Goal: Information Seeking & Learning: Learn about a topic

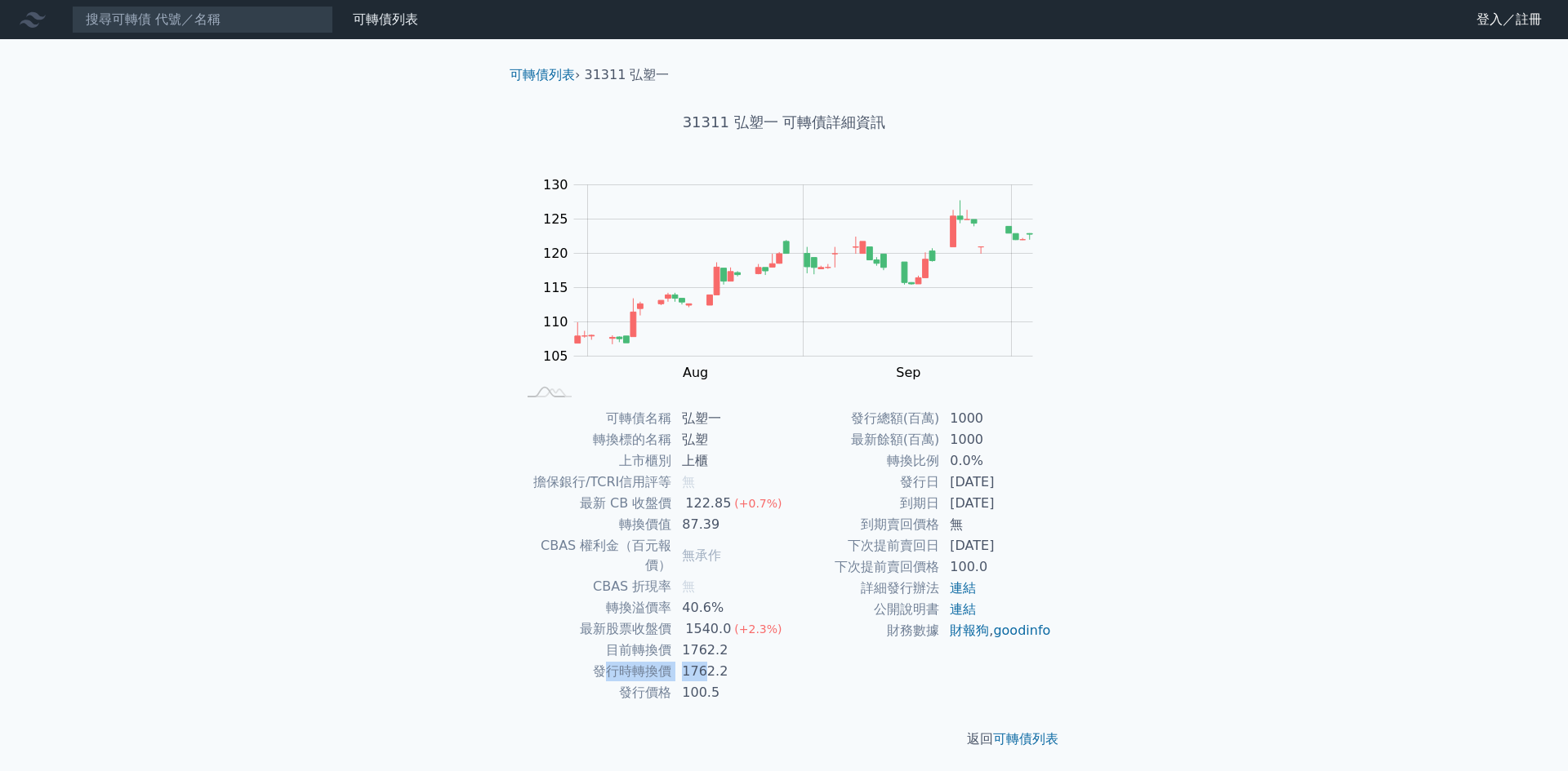
drag, startPoint x: 604, startPoint y: 642, endPoint x: 711, endPoint y: 646, distance: 107.1
click at [709, 661] on tr "發行時轉換價 1762.2" at bounding box center [650, 672] width 268 height 21
click at [745, 640] on td "1762.2" at bounding box center [728, 651] width 112 height 21
drag, startPoint x: 676, startPoint y: 504, endPoint x: 800, endPoint y: 491, distance: 124.7
click at [763, 497] on tr "最新 CB 收盤價 122.85 (+0.7%)" at bounding box center [650, 503] width 268 height 21
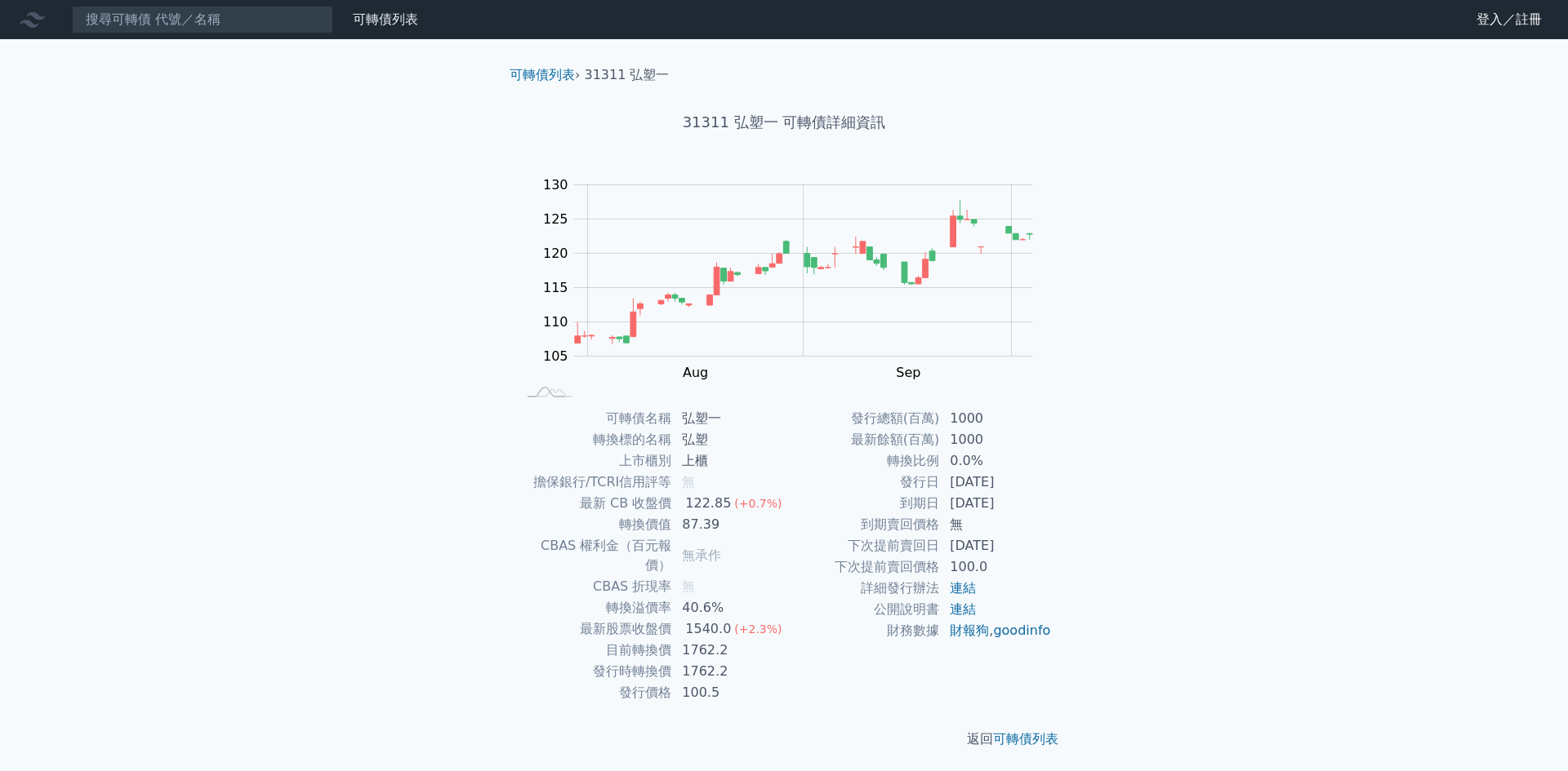
click at [815, 490] on td "發行日" at bounding box center [862, 483] width 156 height 21
drag, startPoint x: 938, startPoint y: 460, endPoint x: 1033, endPoint y: 449, distance: 95.6
click at [1033, 449] on tbody "發行總額(百萬) 1000 最新餘額(百萬) 1000 轉換比例 0.0% 發行日 [DATE] 到期日 [DATE] 到期賣回價格 無 下次提前賣回日 [D…" at bounding box center [918, 525] width 268 height 234
click at [1033, 449] on td "1000" at bounding box center [995, 440] width 112 height 21
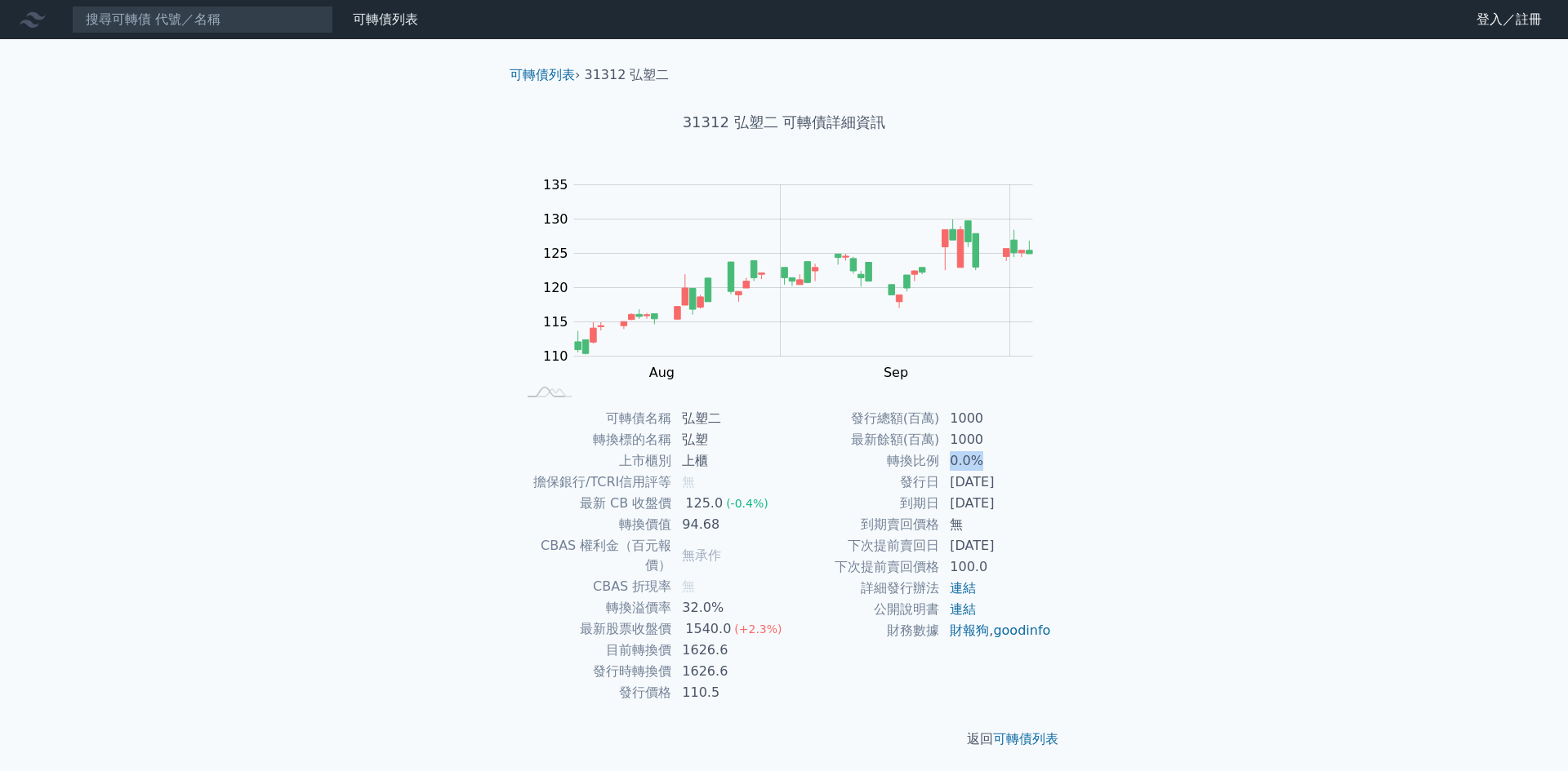
drag, startPoint x: 940, startPoint y: 462, endPoint x: 987, endPoint y: 455, distance: 47.5
click at [987, 455] on td "0.0%" at bounding box center [995, 461] width 112 height 21
click at [990, 453] on td "0.0%" at bounding box center [995, 461] width 112 height 21
click at [1018, 420] on td "1000" at bounding box center [995, 419] width 112 height 21
